Goal: Find specific page/section: Find specific page/section

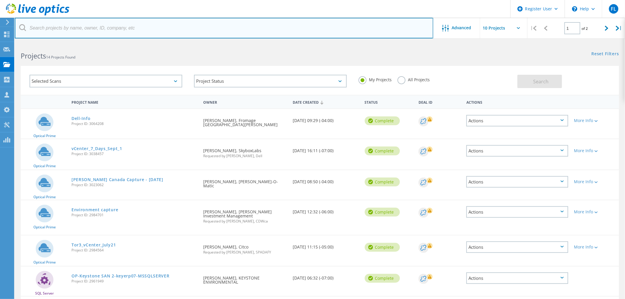
click at [76, 30] on input "text" at bounding box center [224, 28] width 418 height 21
paste input "[EMAIL_ADDRESS][DOMAIN_NAME]"
click at [423, 30] on input "[EMAIL_ADDRESS][DOMAIN_NAME]" at bounding box center [224, 28] width 418 height 21
type input "[EMAIL_ADDRESS][DOMAIN_NAME]"
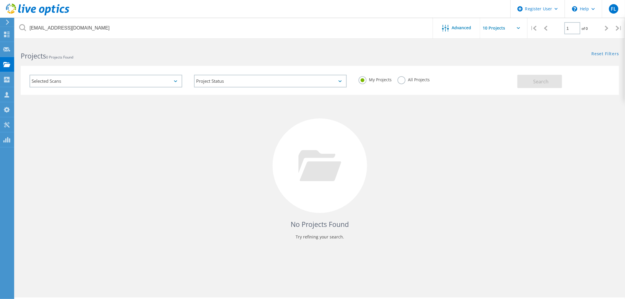
click at [405, 82] on div "All Projects" at bounding box center [413, 80] width 32 height 9
click at [403, 81] on label "All Projects" at bounding box center [413, 79] width 32 height 6
click at [0, 0] on input "All Projects" at bounding box center [0, 0] width 0 height 0
click at [527, 81] on button "Search" at bounding box center [539, 81] width 45 height 13
click at [581, 100] on div "No Projects Found Try refining your search." at bounding box center [320, 171] width 598 height 153
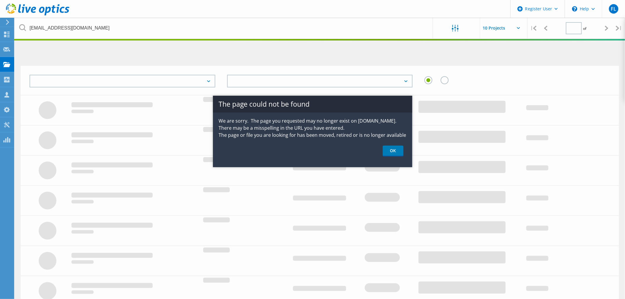
type input "1"
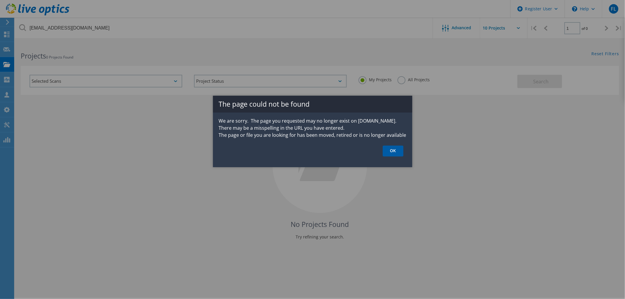
click at [389, 154] on link "OK" at bounding box center [393, 151] width 21 height 11
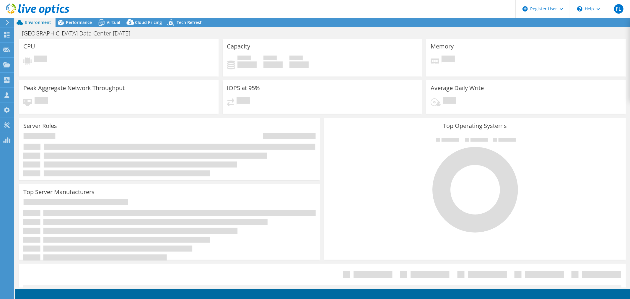
select select "USD"
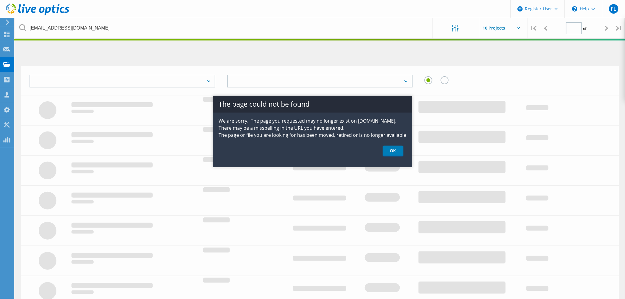
type input "1"
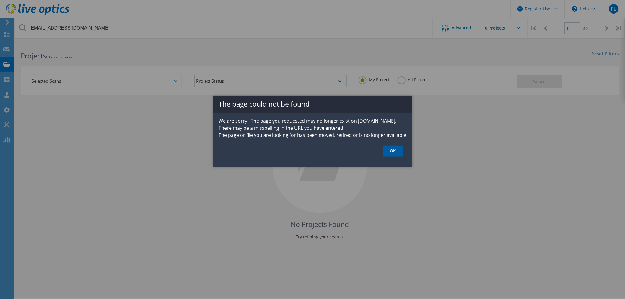
click at [394, 156] on link "OK" at bounding box center [393, 151] width 21 height 11
